Goal: Task Accomplishment & Management: Use online tool/utility

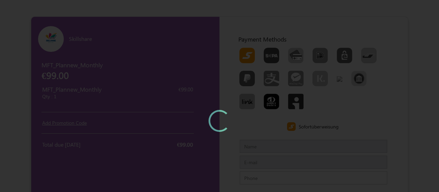
type input "MFTTestCustomerSep"
type input "mftmailbox@mailinator.com"
type input "7373968085"
type input "600073"
type input "Chennai"
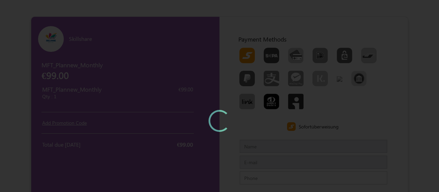
type input "India"
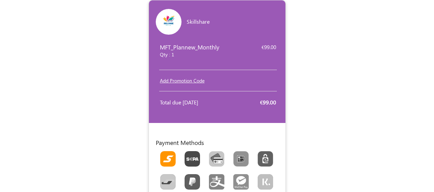
scroll to position [31, 0]
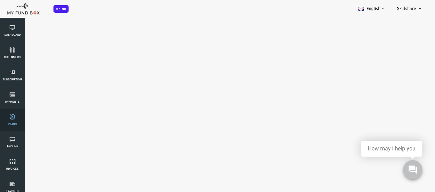
select select "100"
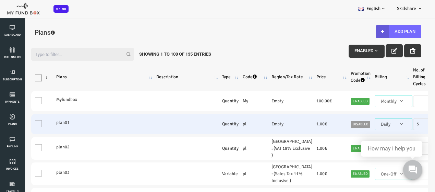
scroll to position [34, 0]
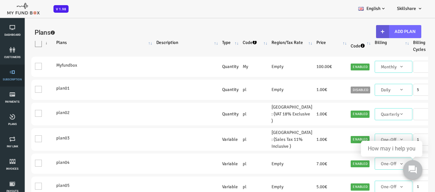
click at [2, 81] on link "Subscription" at bounding box center [12, 75] width 21 height 22
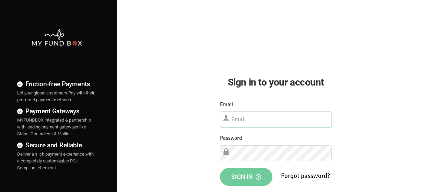
type input "[EMAIL_ADDRESS][DOMAIN_NAME]"
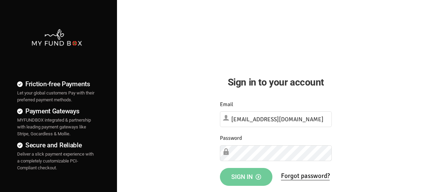
click at [252, 180] on button "Sign in" at bounding box center [246, 177] width 52 height 18
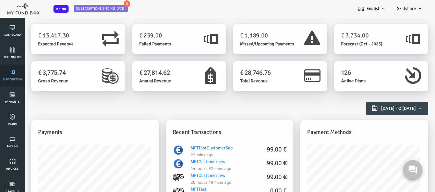
click at [8, 75] on link "Subscription" at bounding box center [12, 75] width 21 height 22
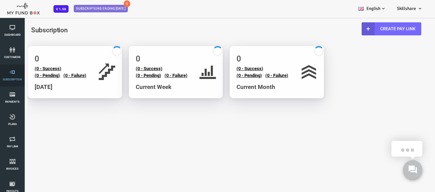
select select "100"
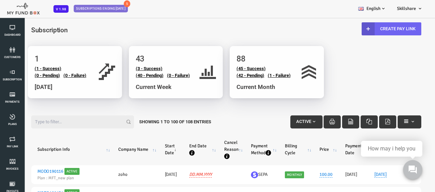
click at [367, 26] on link "Create Pay Link" at bounding box center [374, 28] width 60 height 13
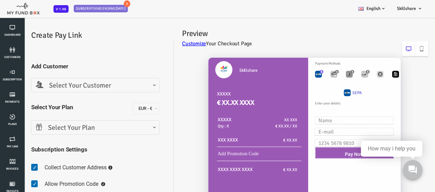
click at [137, 89] on span "Select Your Customer" at bounding box center [78, 85] width 129 height 14
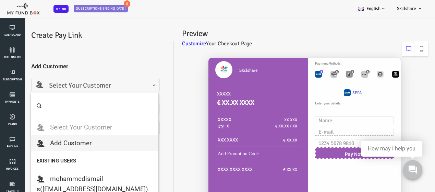
type input "m"
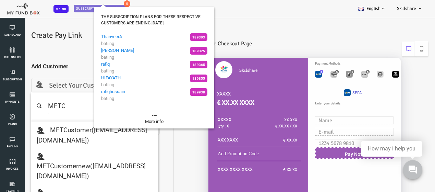
type input "MFTC"
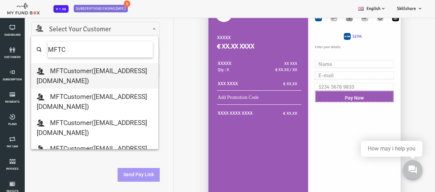
scroll to position [48, 0]
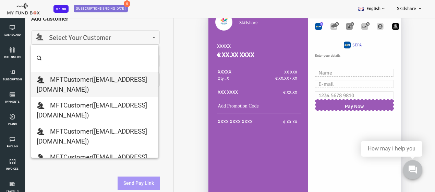
click at [150, 77] on div "Create Pay Link Add Customer Select Your Customer Add Customer mohammedismail s…" at bounding box center [77, 88] width 149 height 215
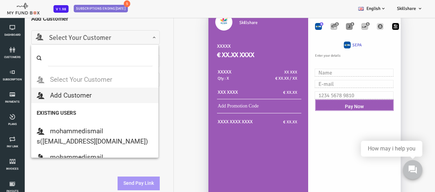
click at [102, 38] on span "Select Your Customer" at bounding box center [78, 38] width 120 height 11
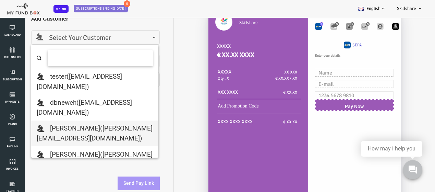
scroll to position [343, 0]
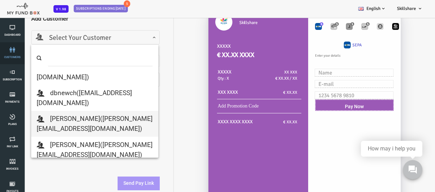
click at [12, 59] on link "customers" at bounding box center [12, 53] width 21 height 22
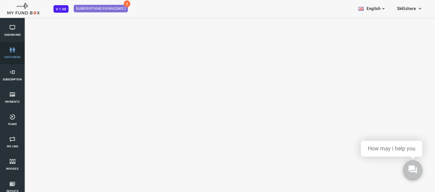
select select "100"
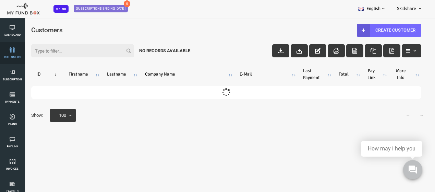
scroll to position [0, 0]
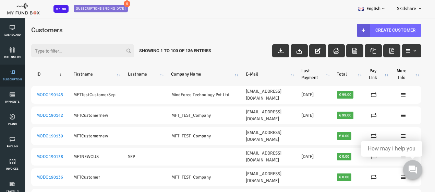
click at [22, 75] on link "Subscription" at bounding box center [12, 75] width 21 height 22
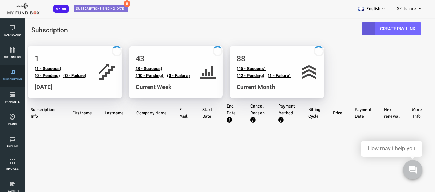
select select "100"
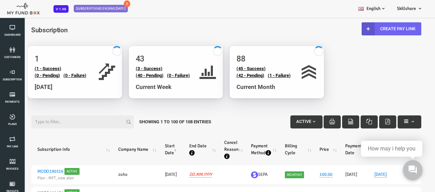
click at [375, 28] on link "Create Pay Link" at bounding box center [374, 28] width 60 height 13
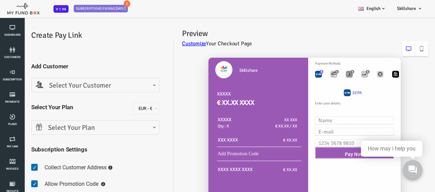
click at [48, 83] on span "Select Your Customer" at bounding box center [78, 85] width 120 height 11
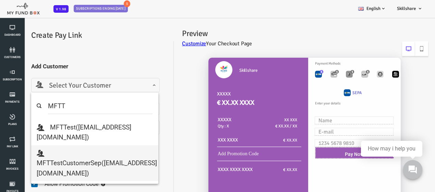
type input "MFTT"
select select "mftmailbox@mailinator.com"
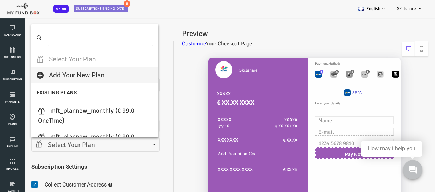
click at [67, 149] on span "Select Your Plan" at bounding box center [78, 145] width 120 height 11
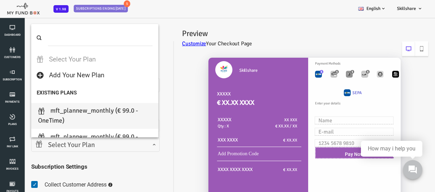
select select "MFT_Plannew_Monthly"
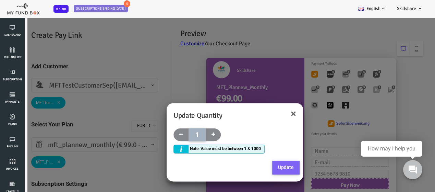
click at [267, 164] on button "Update" at bounding box center [268, 168] width 27 height 14
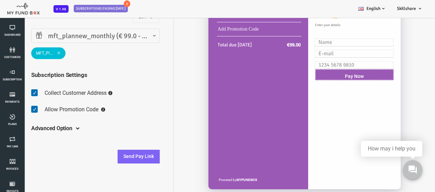
scroll to position [109, 0]
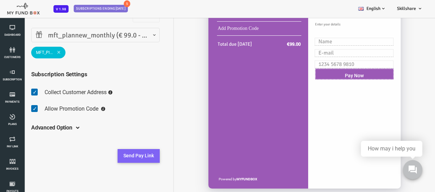
click at [132, 153] on button "Send Pay Link" at bounding box center [121, 156] width 42 height 14
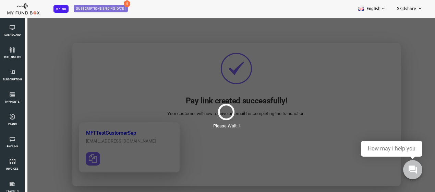
scroll to position [0, 0]
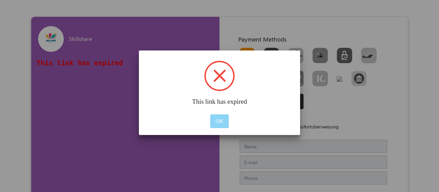
click at [221, 77] on span at bounding box center [219, 75] width 13 height 13
click at [224, 125] on button "OK" at bounding box center [219, 121] width 18 height 14
